Goal: Transaction & Acquisition: Purchase product/service

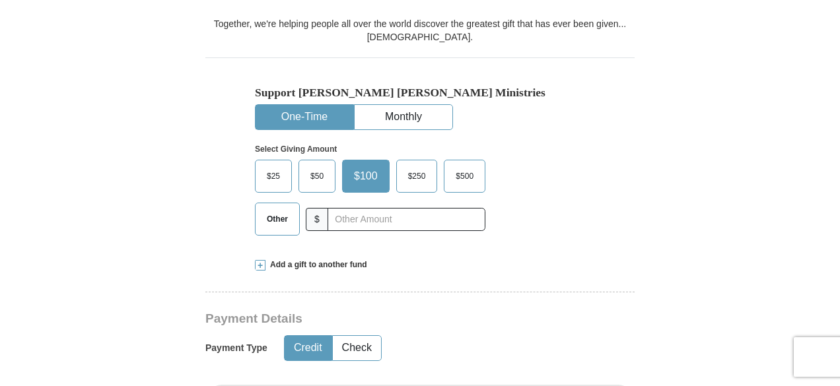
scroll to position [379, 0]
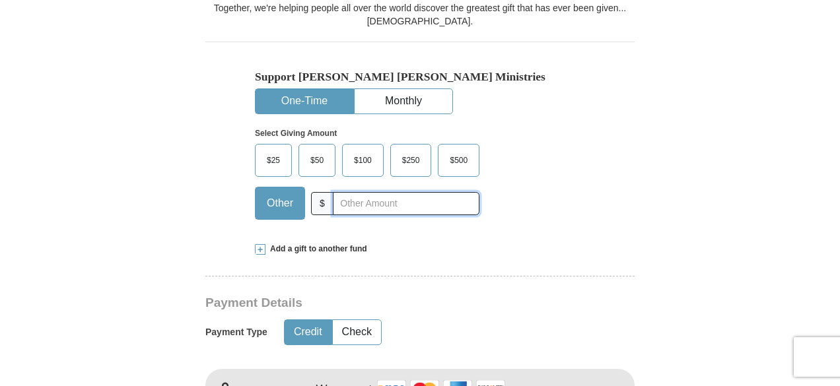
click at [422, 194] on input "text" at bounding box center [406, 203] width 147 height 23
type input "10000"
click at [354, 203] on input "10000" at bounding box center [406, 203] width 147 height 23
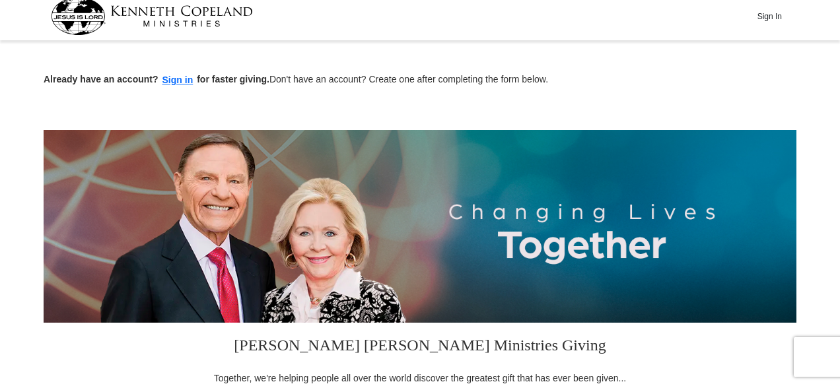
scroll to position [0, 0]
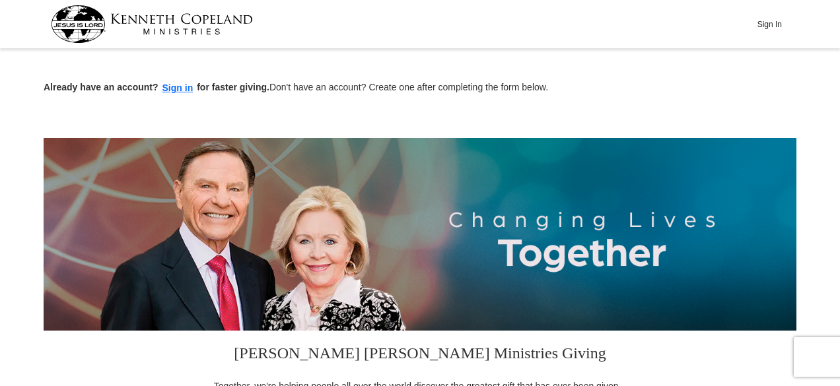
click at [93, 32] on img at bounding box center [152, 24] width 202 height 38
